Goal: Task Accomplishment & Management: Use online tool/utility

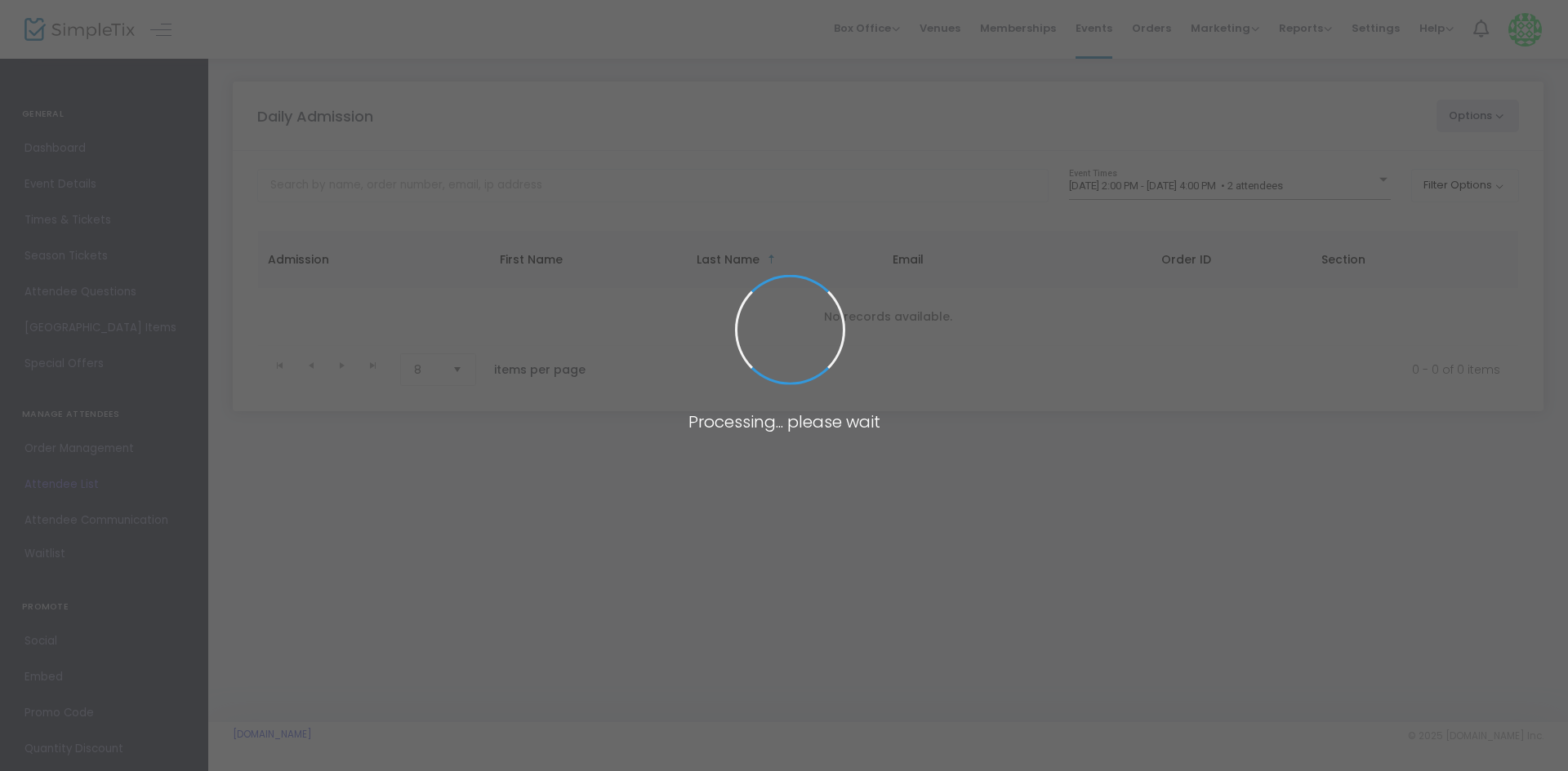
click at [1157, 186] on span at bounding box center [784, 386] width 1568 height 771
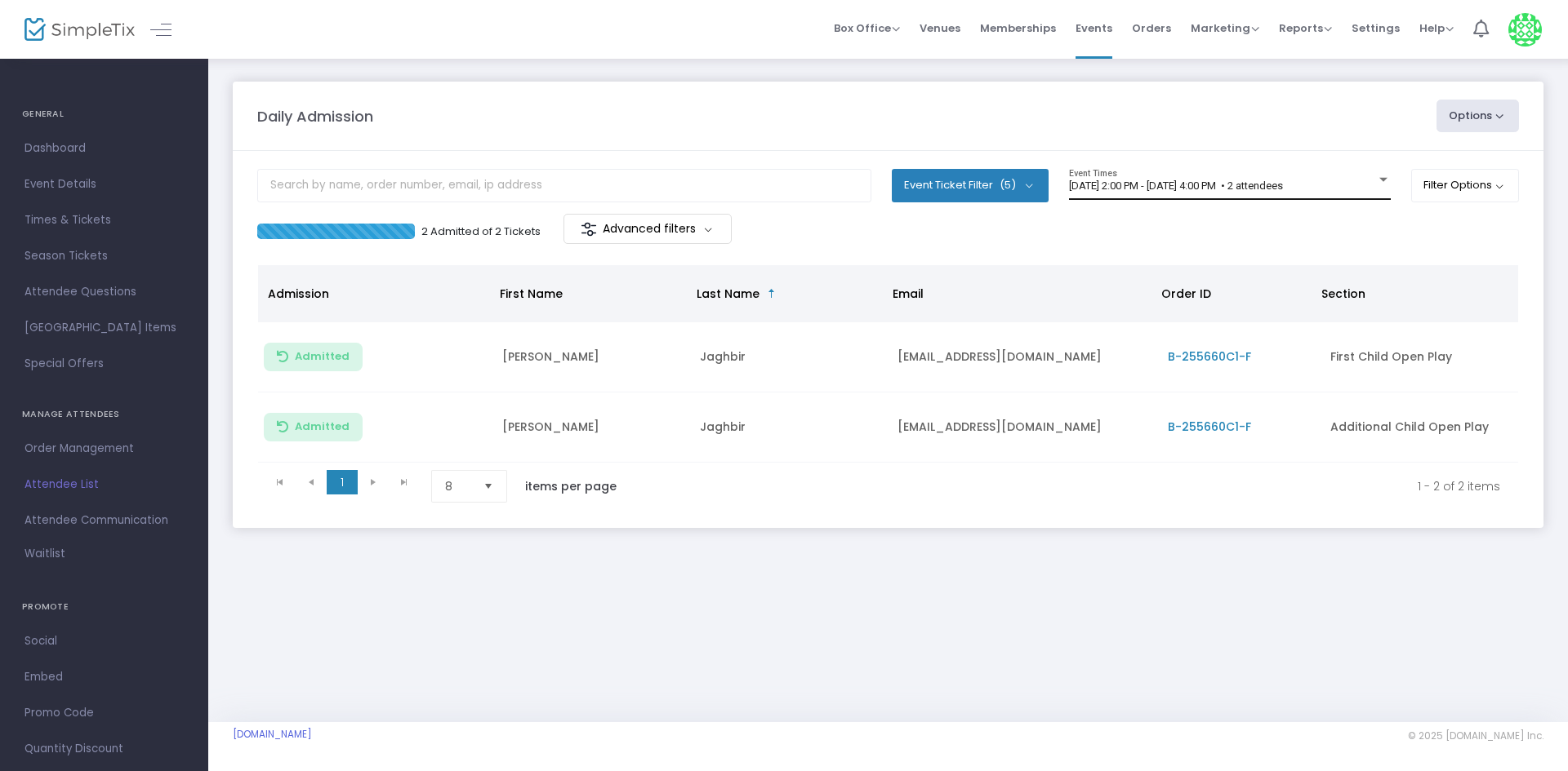
click at [1165, 178] on div "[DATE] 2:00 PM - [DATE] 4:00 PM • 2 attendees Event Times" at bounding box center [1230, 184] width 322 height 31
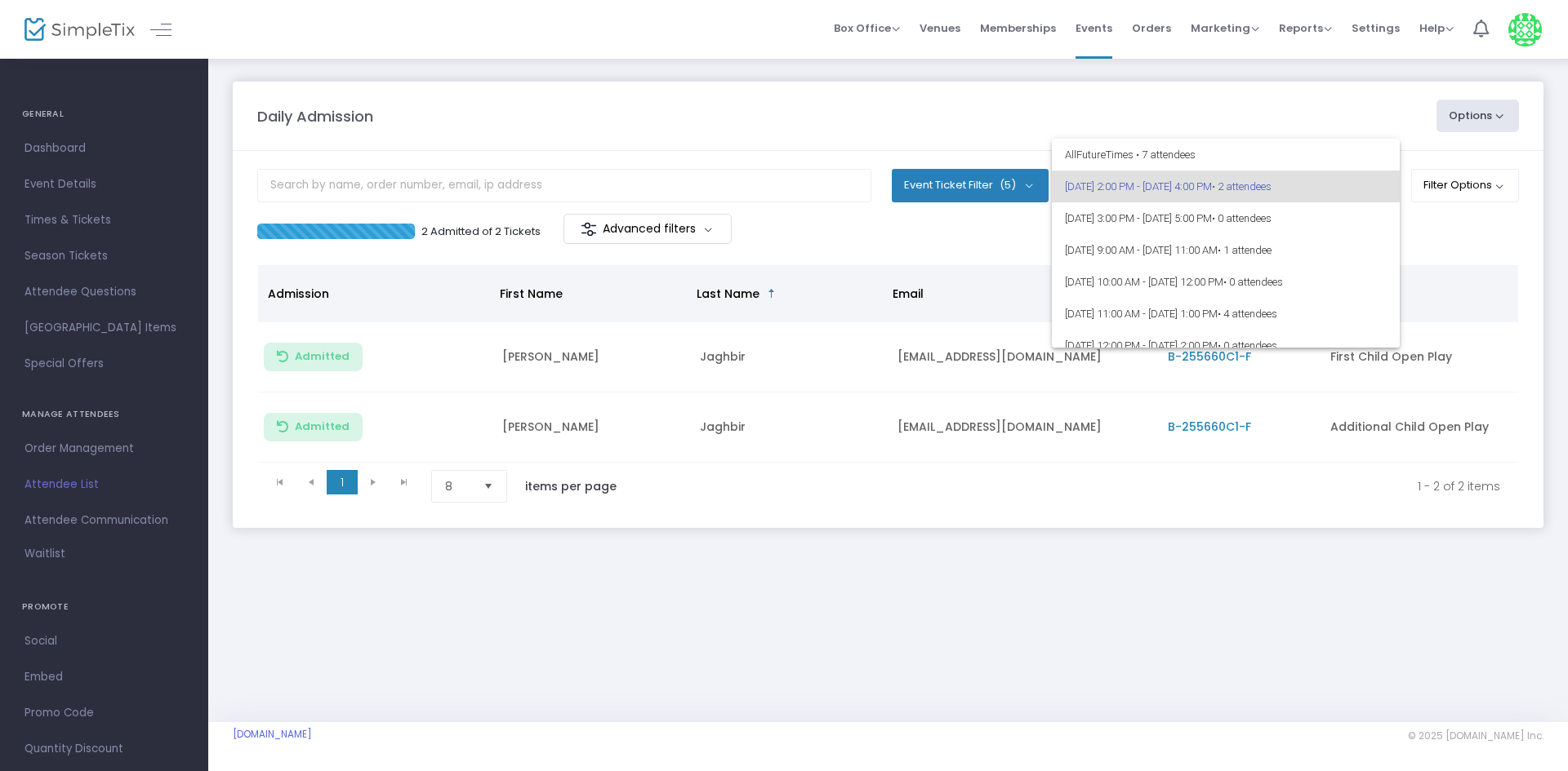
click at [1165, 178] on span "[DATE] 2:00 PM - [DATE] 4:00 PM • 2 attendees" at bounding box center [1226, 186] width 322 height 32
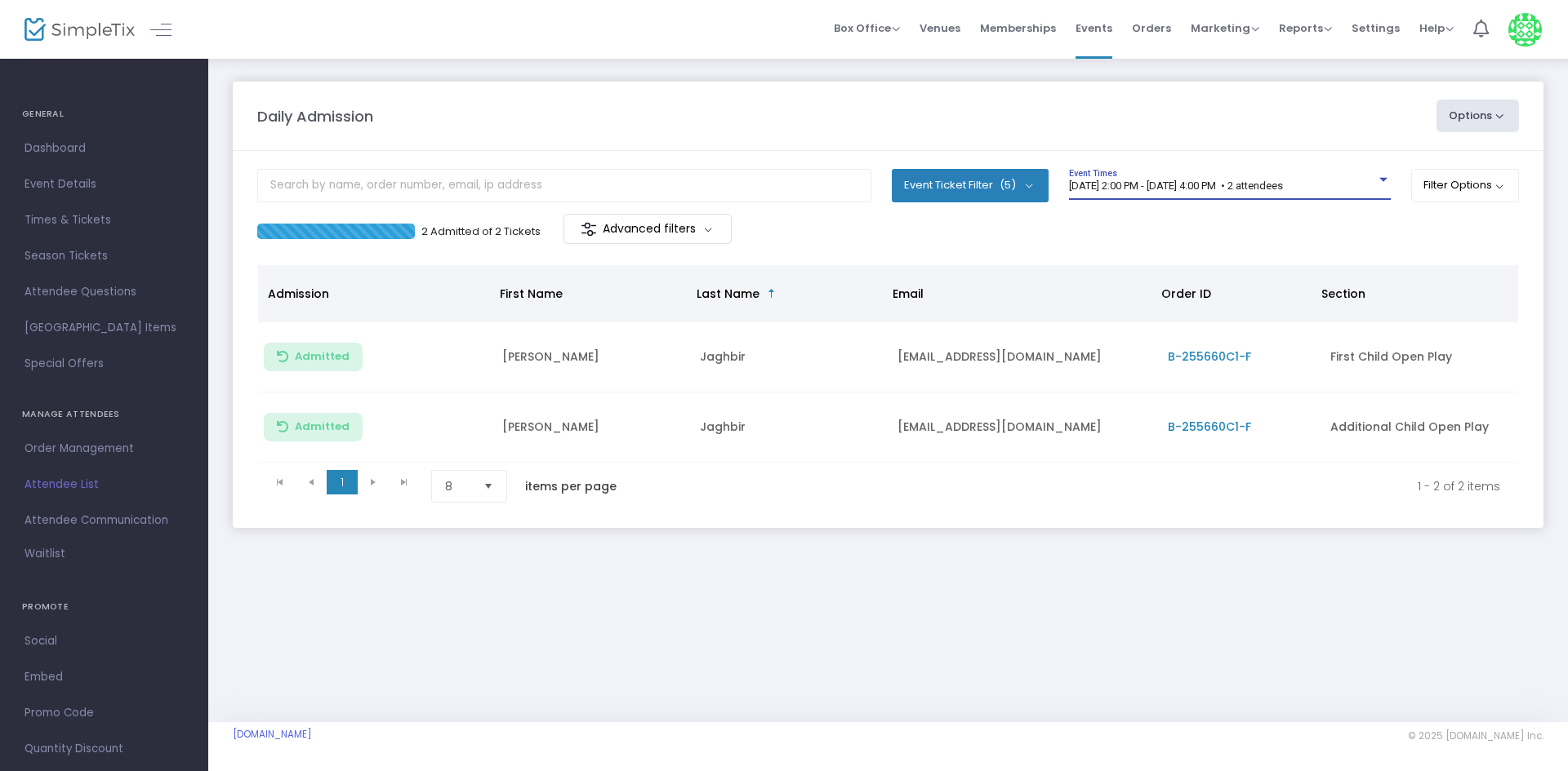
click at [1144, 180] on span "[DATE] 2:00 PM - [DATE] 4:00 PM • 2 attendees" at bounding box center [1176, 186] width 214 height 13
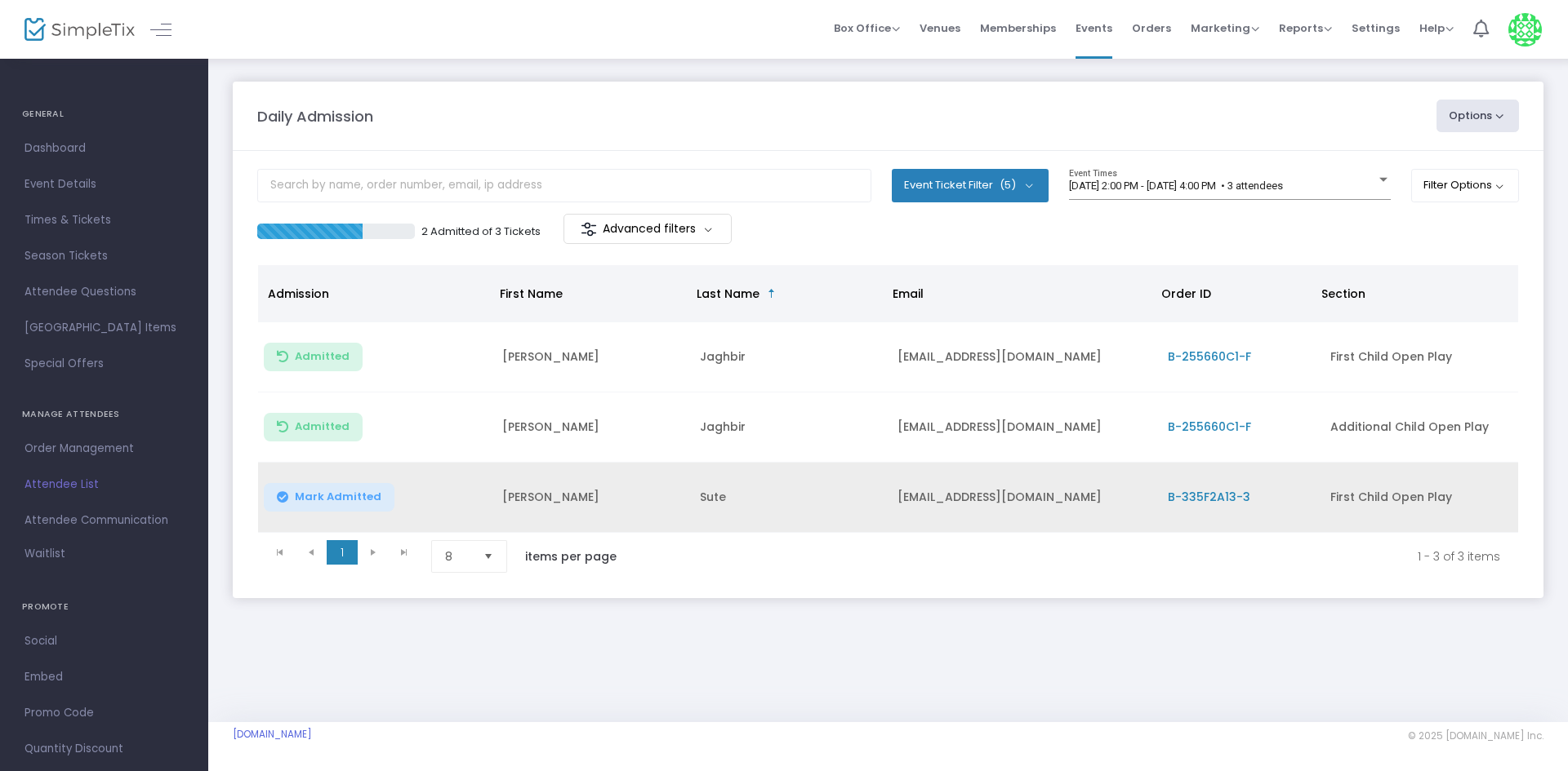
click at [289, 493] on button "Mark Admitted" at bounding box center [329, 498] width 131 height 28
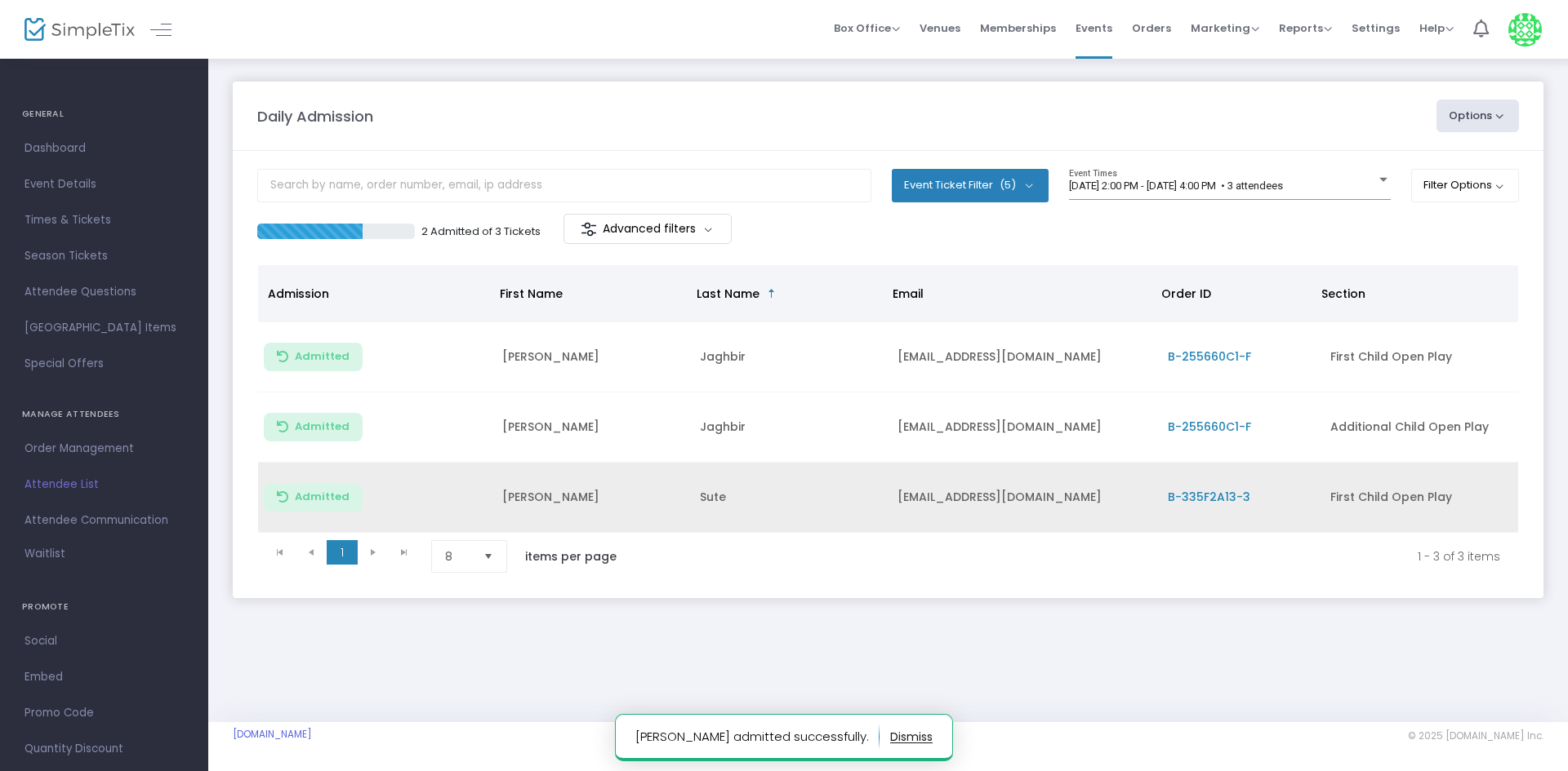
click at [699, 625] on div "Daily Admission Options Import Attendees Export List Print Name Tags Export to …" at bounding box center [888, 355] width 1360 height 598
